Goal: Use online tool/utility: Utilize a website feature to perform a specific function

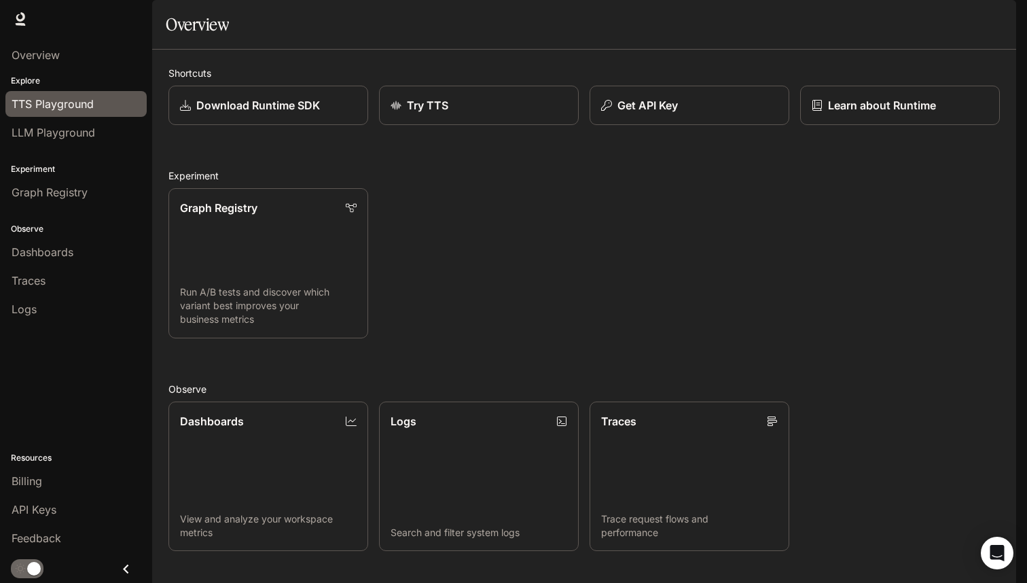
click at [69, 109] on span "TTS Playground" at bounding box center [53, 104] width 82 height 16
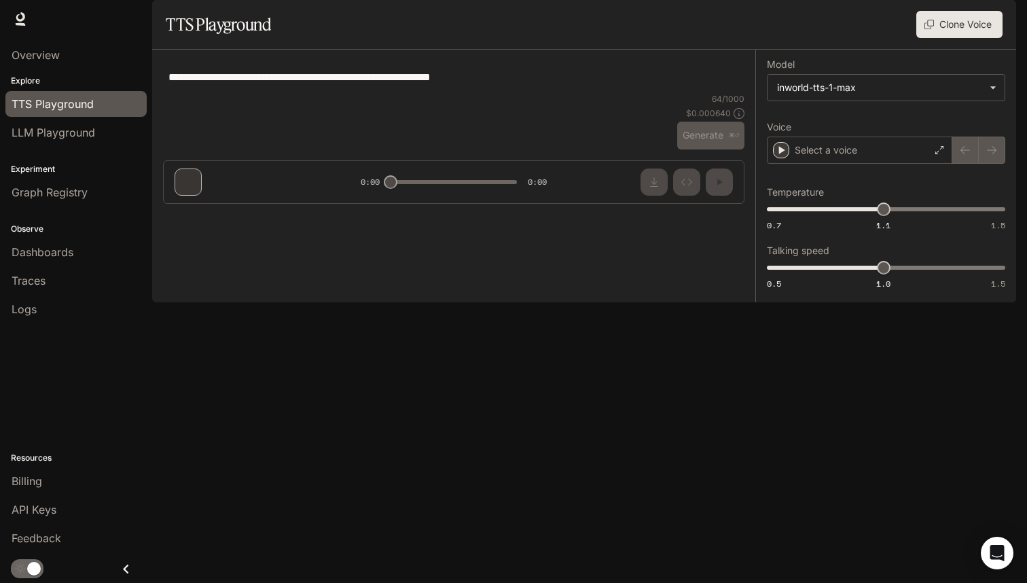
type textarea "**********"
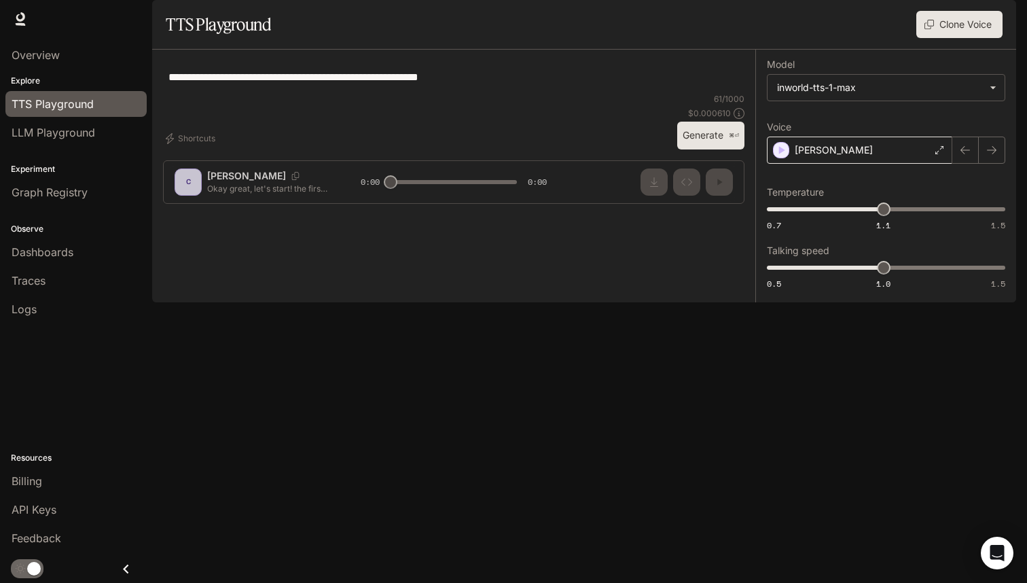
click at [892, 164] on div "Craig" at bounding box center [860, 150] width 186 height 27
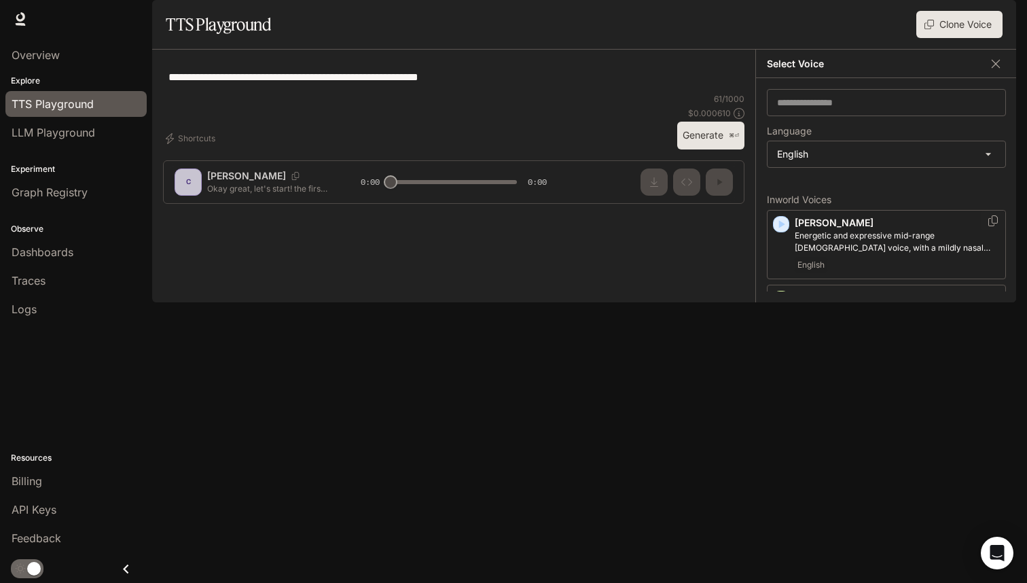
click at [779, 231] on icon "button" at bounding box center [782, 224] width 14 height 14
click at [784, 306] on icon "button" at bounding box center [782, 299] width 14 height 14
click at [781, 341] on div "Ashley A warm, natural female voice English" at bounding box center [886, 313] width 239 height 57
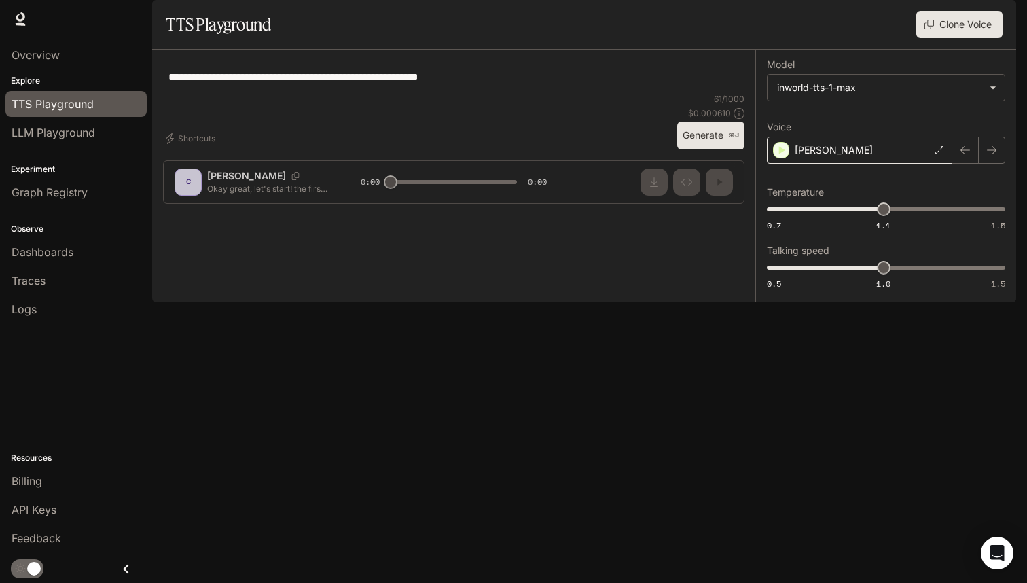
click at [779, 164] on div "Ashley" at bounding box center [860, 150] width 186 height 27
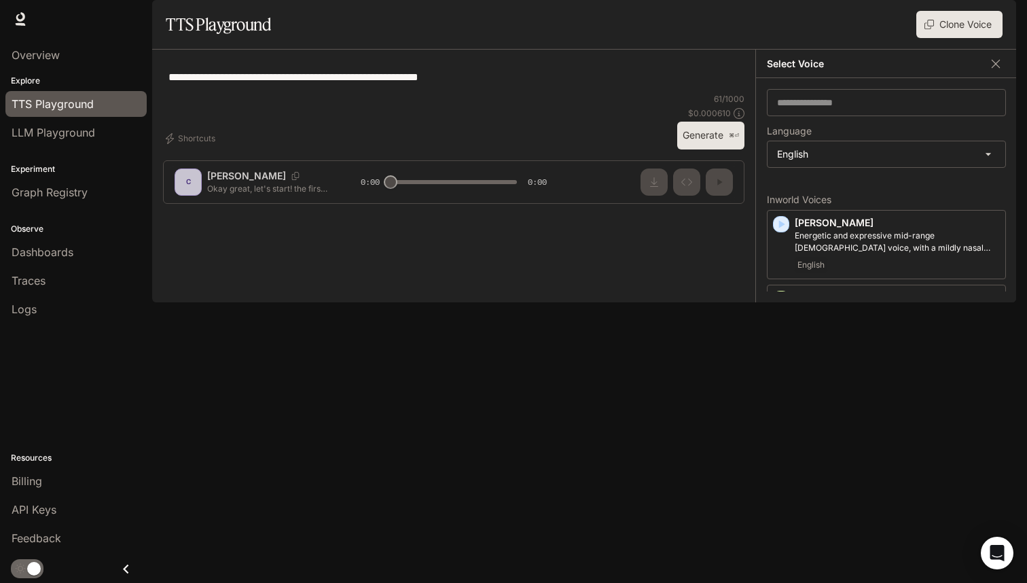
click at [780, 370] on div "button" at bounding box center [781, 361] width 16 height 16
click at [782, 312] on icon "button" at bounding box center [782, 305] width 14 height 14
click at [785, 374] on icon "button" at bounding box center [782, 368] width 14 height 14
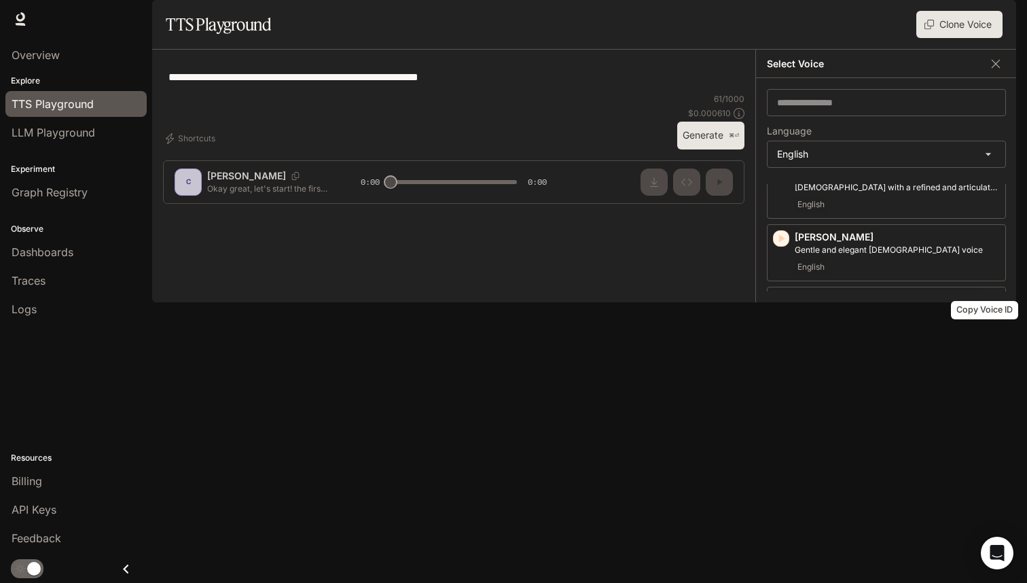
click at [989, 303] on icon "Copy Voice ID" at bounding box center [994, 297] width 10 height 11
click at [781, 305] on icon "button" at bounding box center [782, 301] width 6 height 8
click at [784, 458] on div "button" at bounding box center [781, 450] width 15 height 15
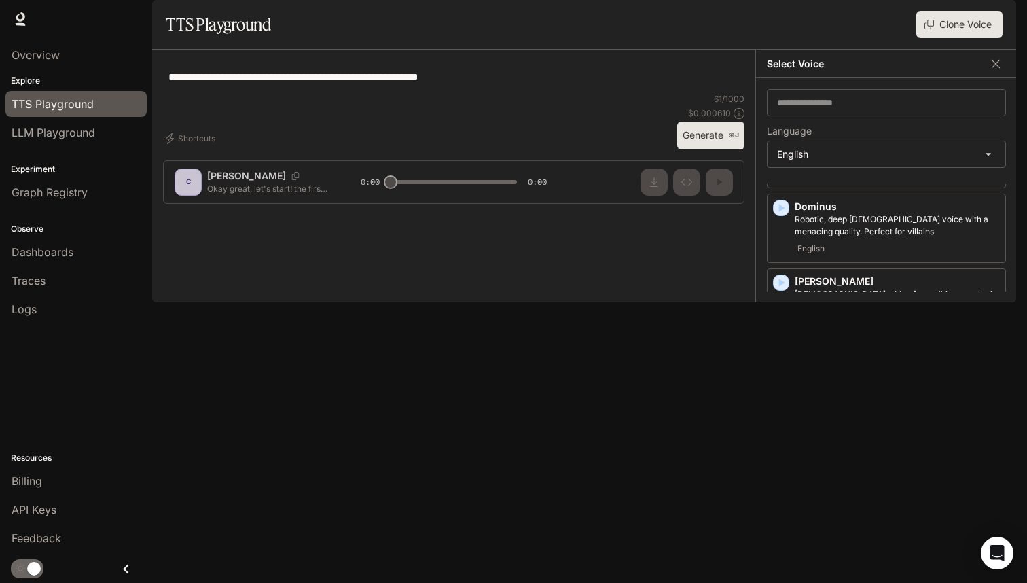
scroll to position [366, 0]
click at [782, 361] on icon "button" at bounding box center [782, 357] width 6 height 8
click at [779, 364] on icon "button" at bounding box center [782, 359] width 6 height 8
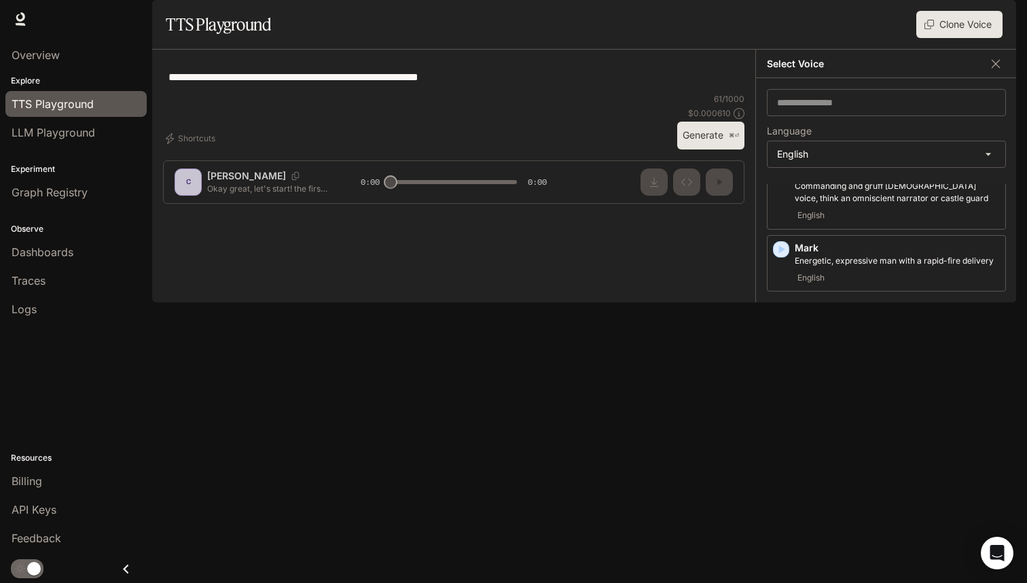
scroll to position [563, 0]
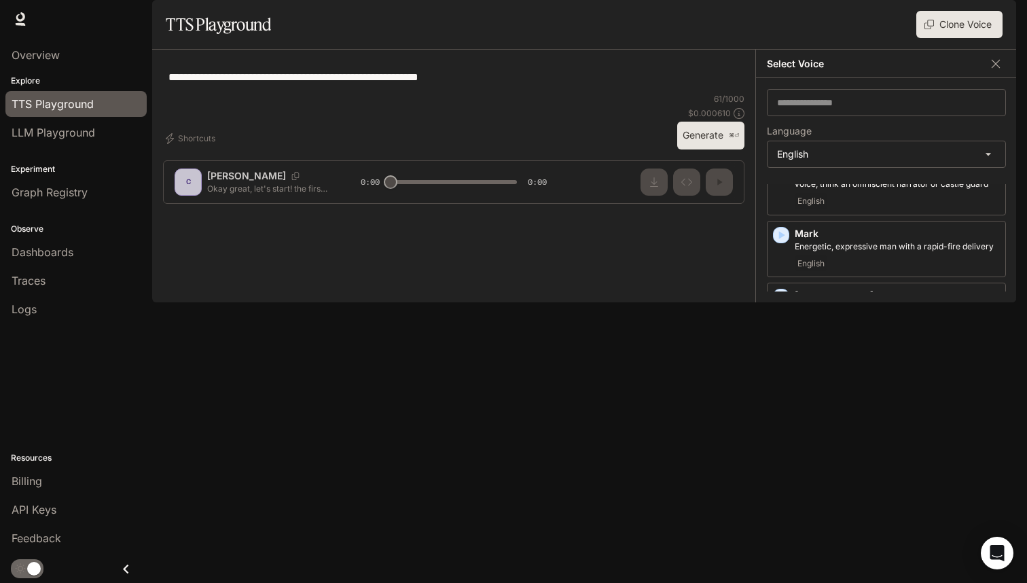
click at [781, 379] on icon "button" at bounding box center [782, 372] width 14 height 14
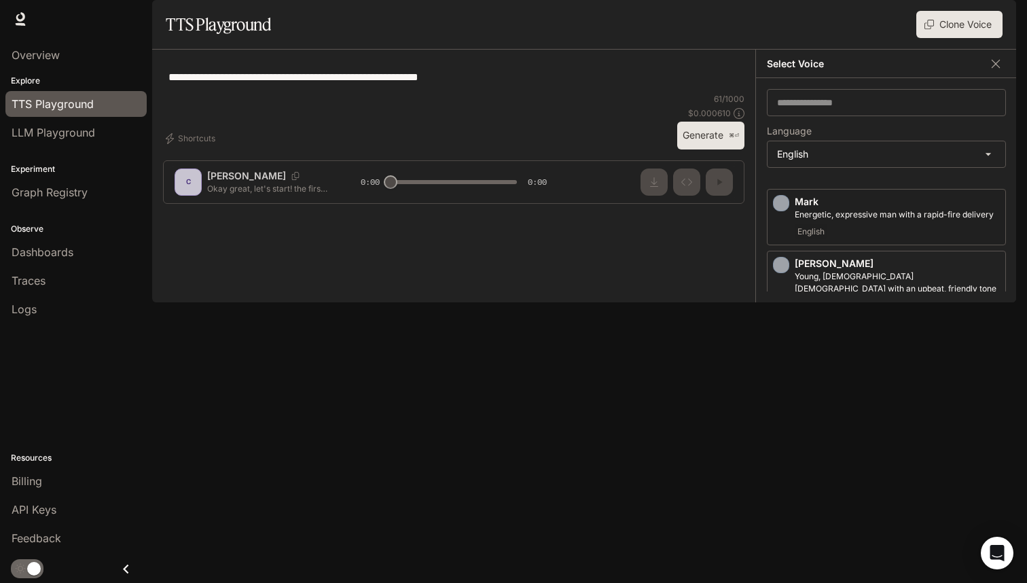
scroll to position [600, 0]
click at [786, 416] on icon "button" at bounding box center [782, 409] width 14 height 14
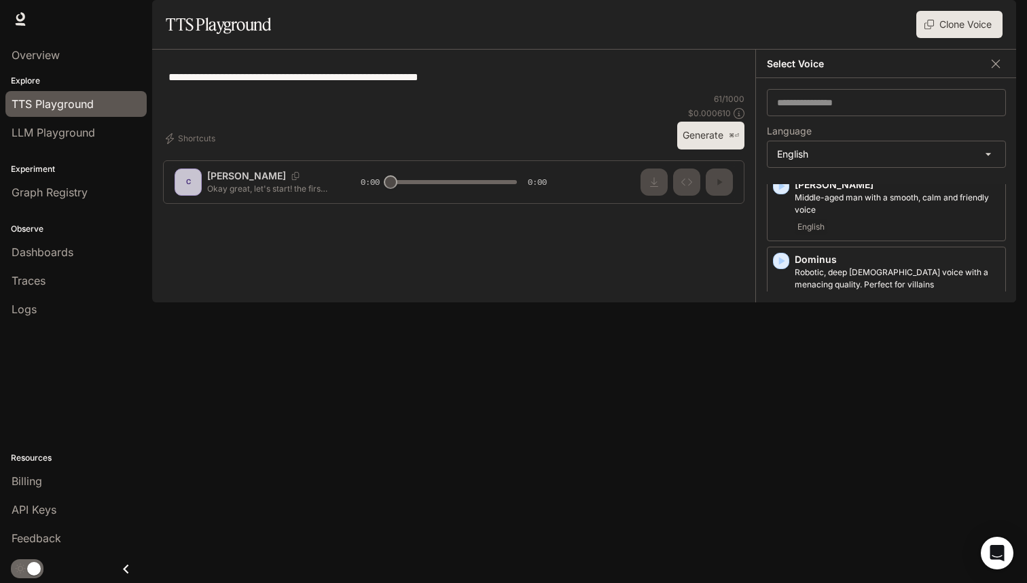
scroll to position [312, 0]
click at [989, 264] on icon "Copy Voice ID" at bounding box center [994, 258] width 10 height 11
